Goal: Download file/media

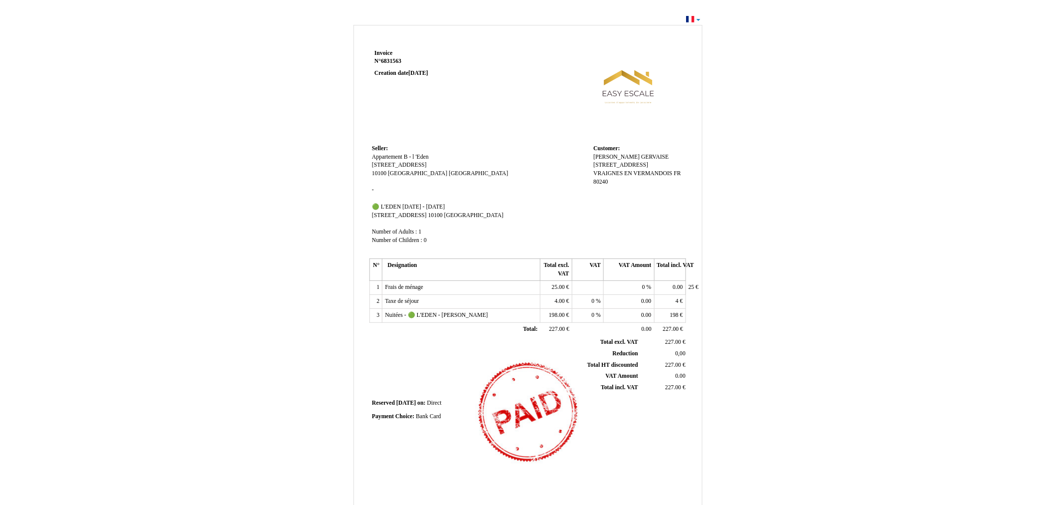
drag, startPoint x: 646, startPoint y: 123, endPoint x: 819, endPoint y: 65, distance: 182.5
click at [819, 65] on div "Invoice Invoice N° 6831563 6831563 Creation date [DATE] Seller: Seller: Apparte…" at bounding box center [528, 304] width 584 height 564
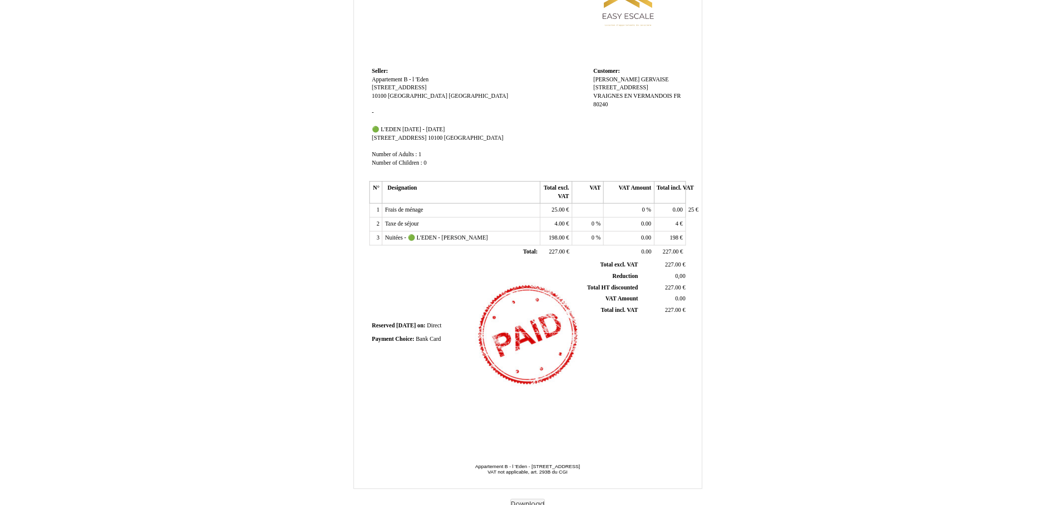
scroll to position [82, 0]
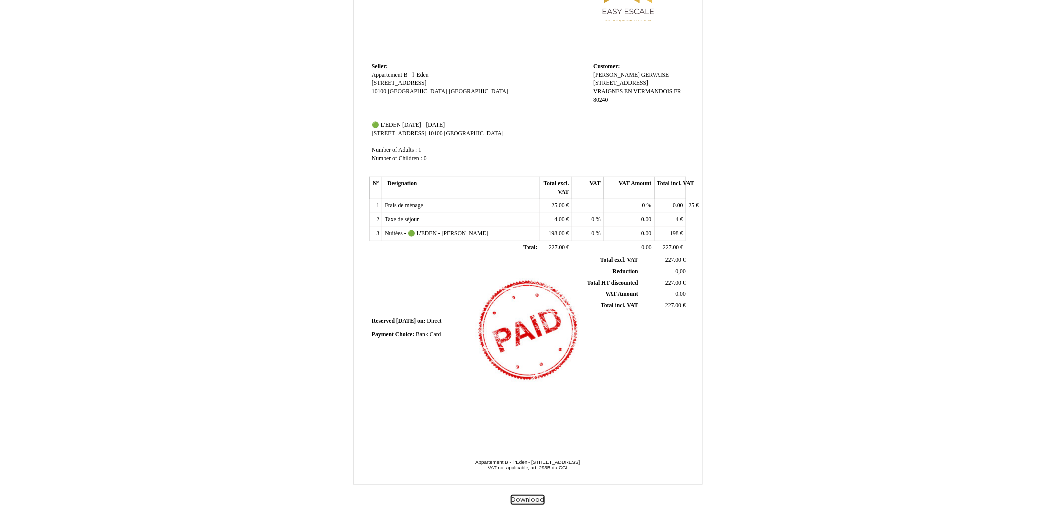
click at [535, 497] on button "Download" at bounding box center [528, 499] width 34 height 10
click at [536, 498] on button "Download" at bounding box center [528, 499] width 34 height 10
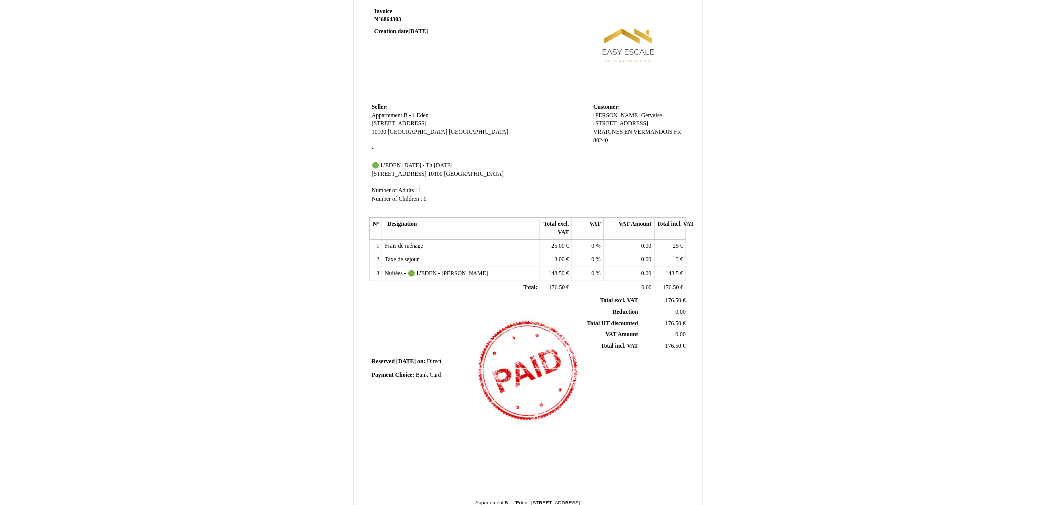
scroll to position [82, 0]
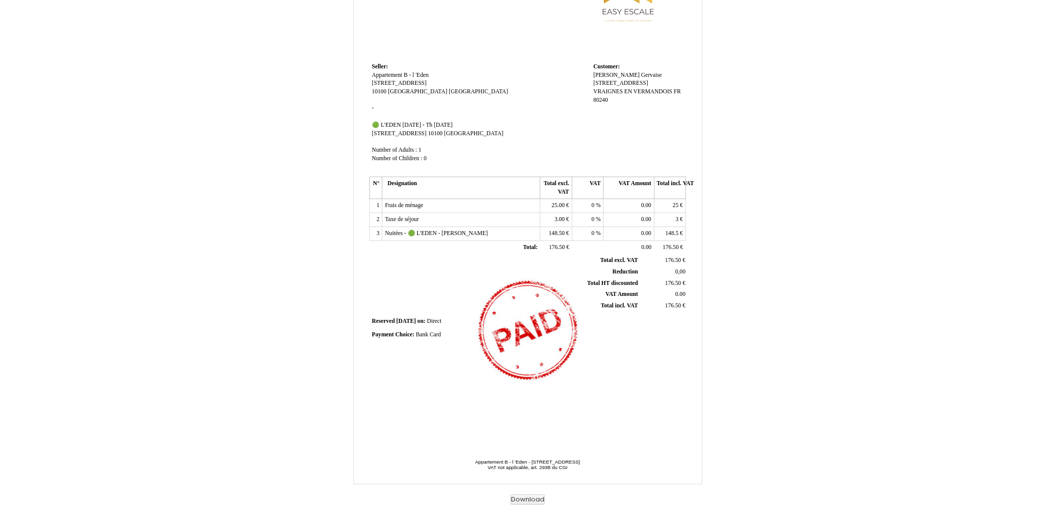
click at [1007, 195] on div "Invoice Invoice N° 6864303 6864303 Creation date 01 October 2025 Seller: Seller…" at bounding box center [527, 218] width 1055 height 574
click at [531, 496] on button "Download" at bounding box center [528, 499] width 34 height 10
